Goal: Task Accomplishment & Management: Manage account settings

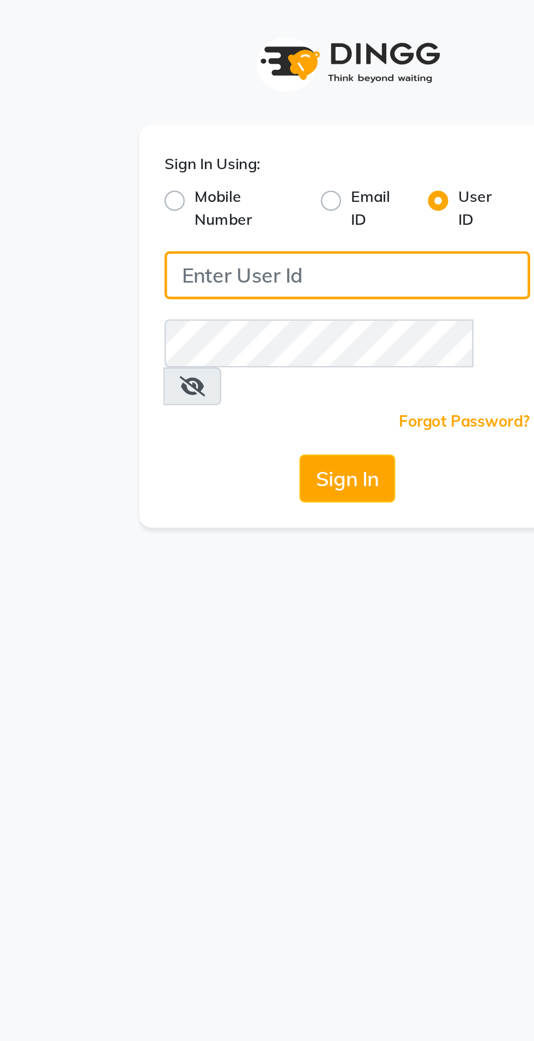
click at [200, 123] on input "Username" at bounding box center [267, 119] width 158 height 21
type input "r3naturals"
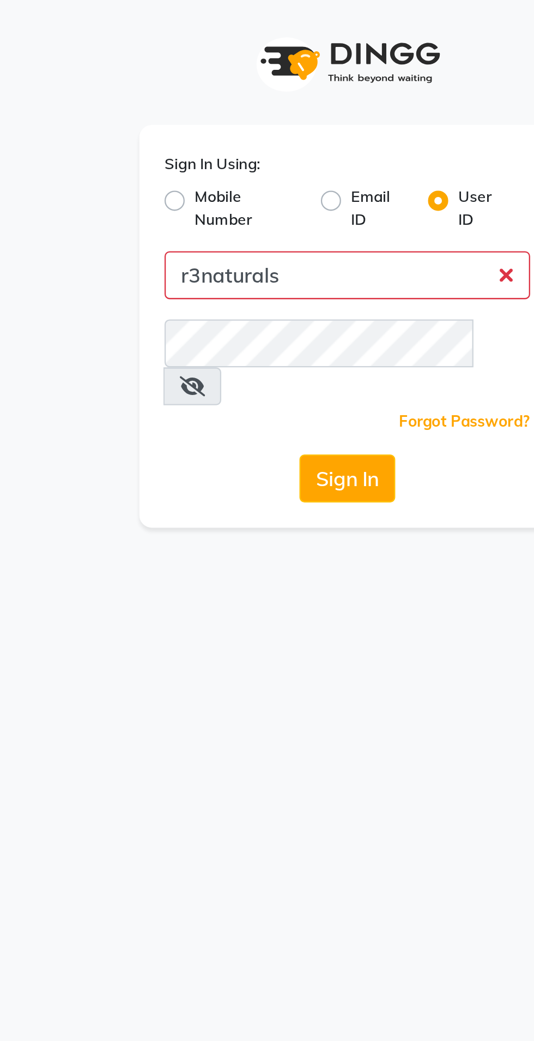
click at [247, 196] on button "Sign In" at bounding box center [267, 206] width 41 height 21
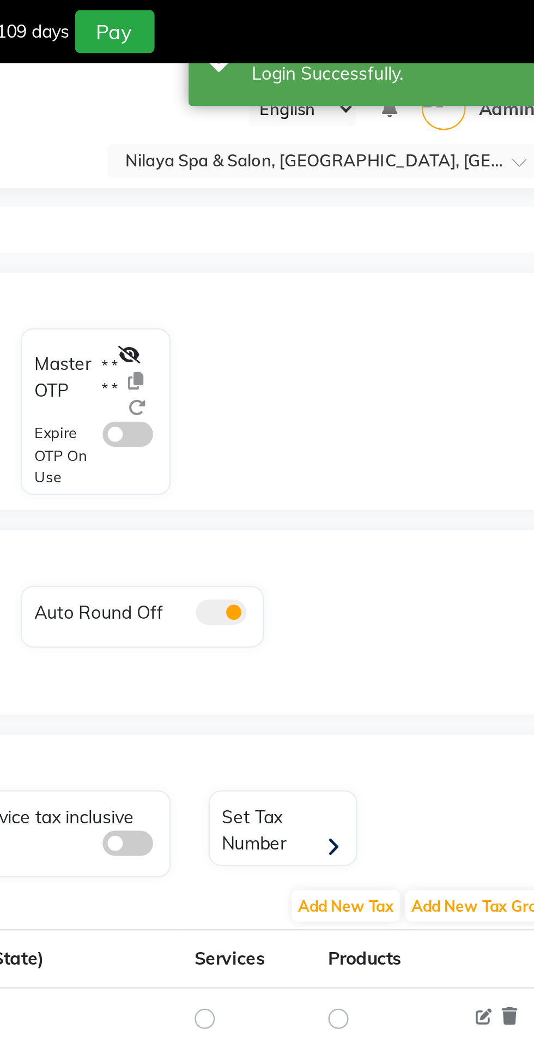
click at [341, 69] on input "text" at bounding box center [414, 70] width 158 height 11
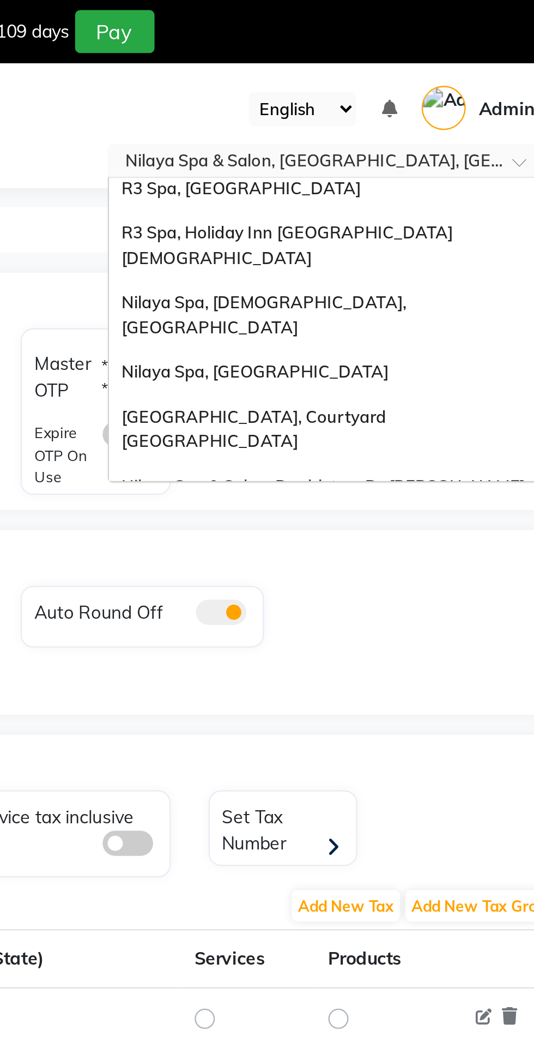
scroll to position [228, 0]
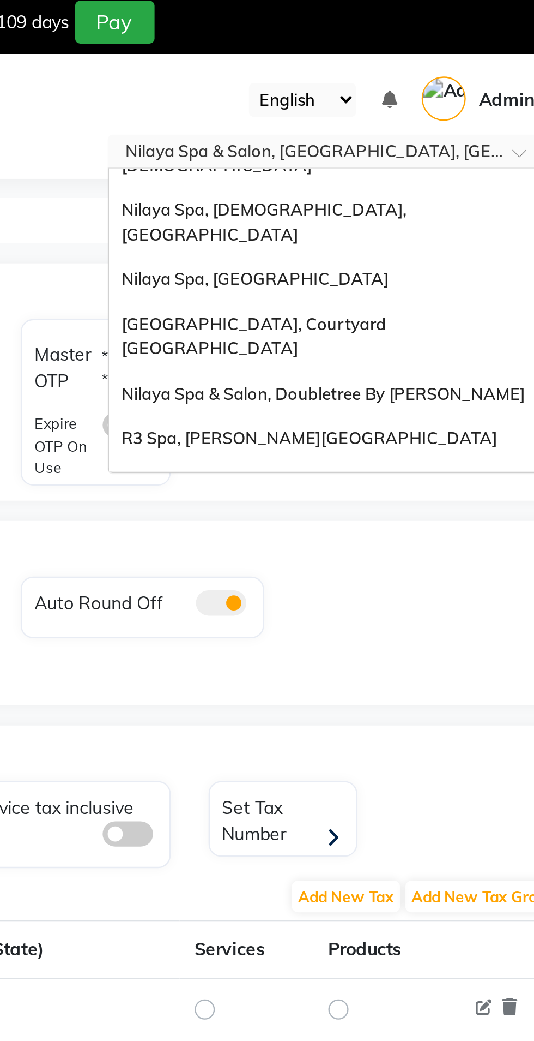
click at [468, 252] on div "Nilaya Spa & Salon, [GEOGRAPHIC_DATA], [GEOGRAPHIC_DATA]" at bounding box center [425, 267] width 190 height 30
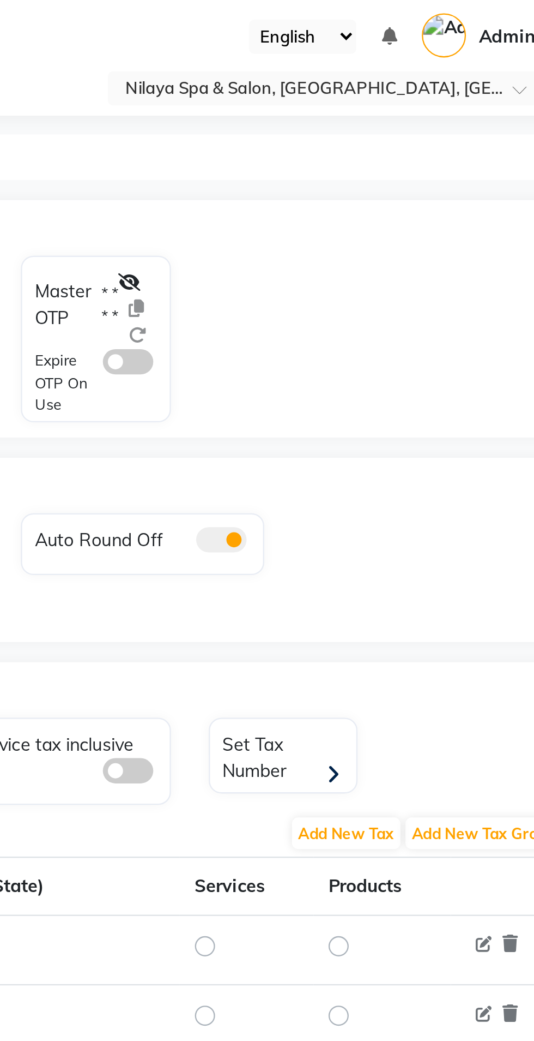
click at [329, 129] on label "* * * *" at bounding box center [330, 136] width 7 height 20
click at [334, 128] on label "* * * *" at bounding box center [330, 136] width 7 height 20
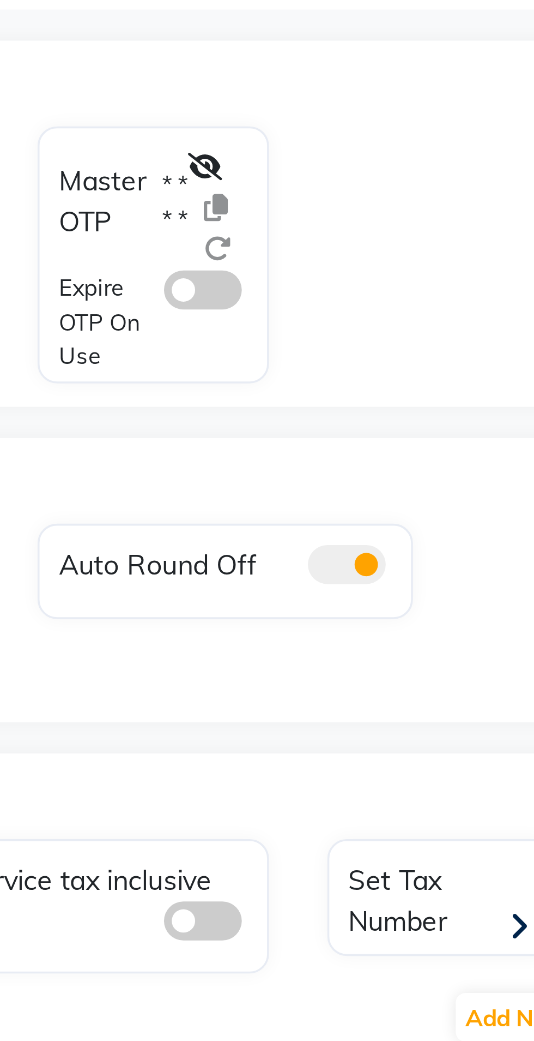
click at [339, 123] on icon at bounding box center [339, 126] width 10 height 8
click at [352, 149] on icon at bounding box center [350, 149] width 8 height 8
click at [352, 151] on icon at bounding box center [350, 149] width 8 height 8
click at [341, 163] on span at bounding box center [338, 160] width 22 height 11
click at [327, 162] on input "checkbox" at bounding box center [327, 162] width 0 height 0
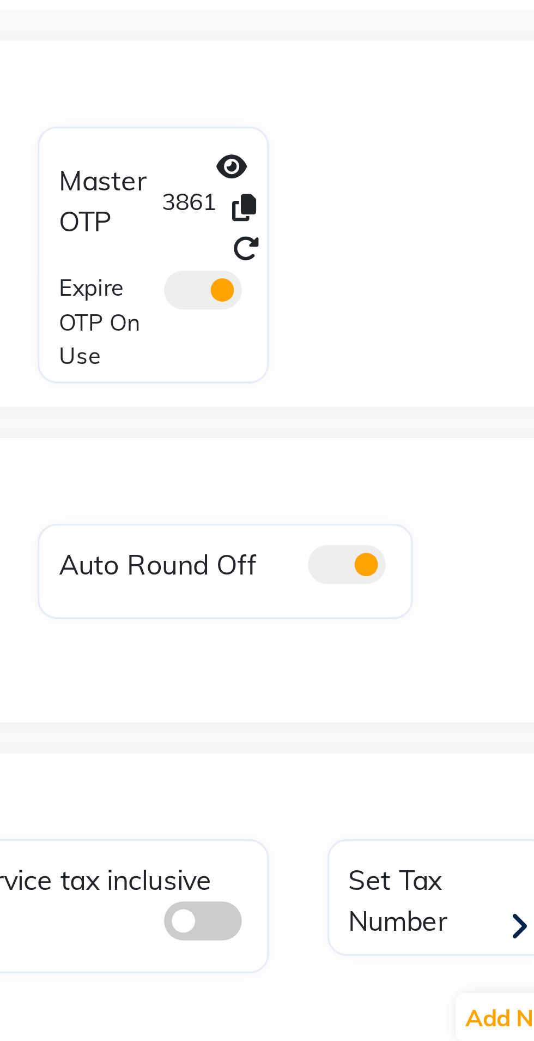
click at [351, 138] on icon at bounding box center [349, 138] width 7 height 8
click at [334, 163] on span at bounding box center [338, 160] width 22 height 11
click at [327, 162] on input "checkbox" at bounding box center [327, 162] width 0 height 0
click at [352, 149] on icon at bounding box center [350, 149] width 8 height 8
click at [351, 141] on icon at bounding box center [349, 138] width 7 height 8
